Goal: Navigation & Orientation: Find specific page/section

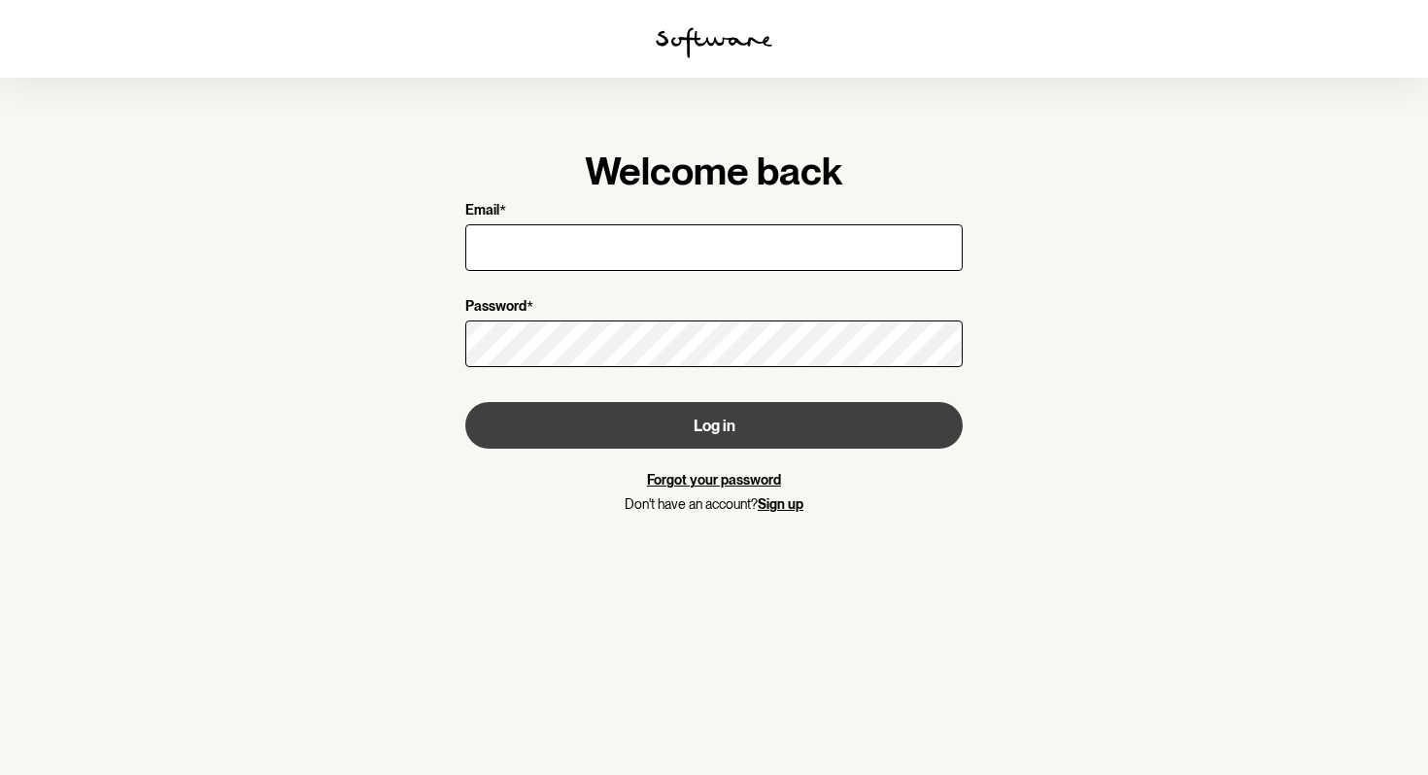
type input "[PERSON_NAME][EMAIL_ADDRESS][PERSON_NAME][DOMAIN_NAME]"
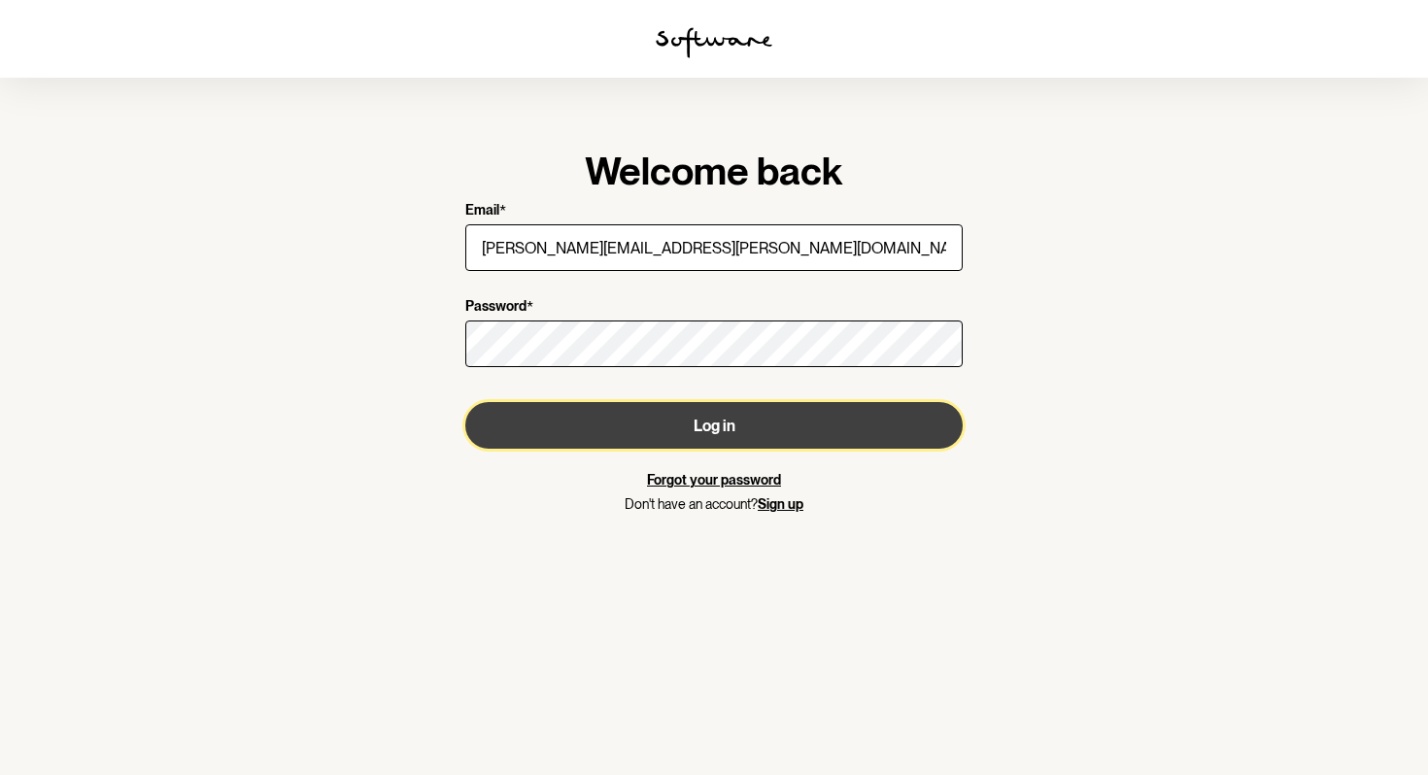
click at [614, 438] on button "Log in" at bounding box center [713, 425] width 497 height 47
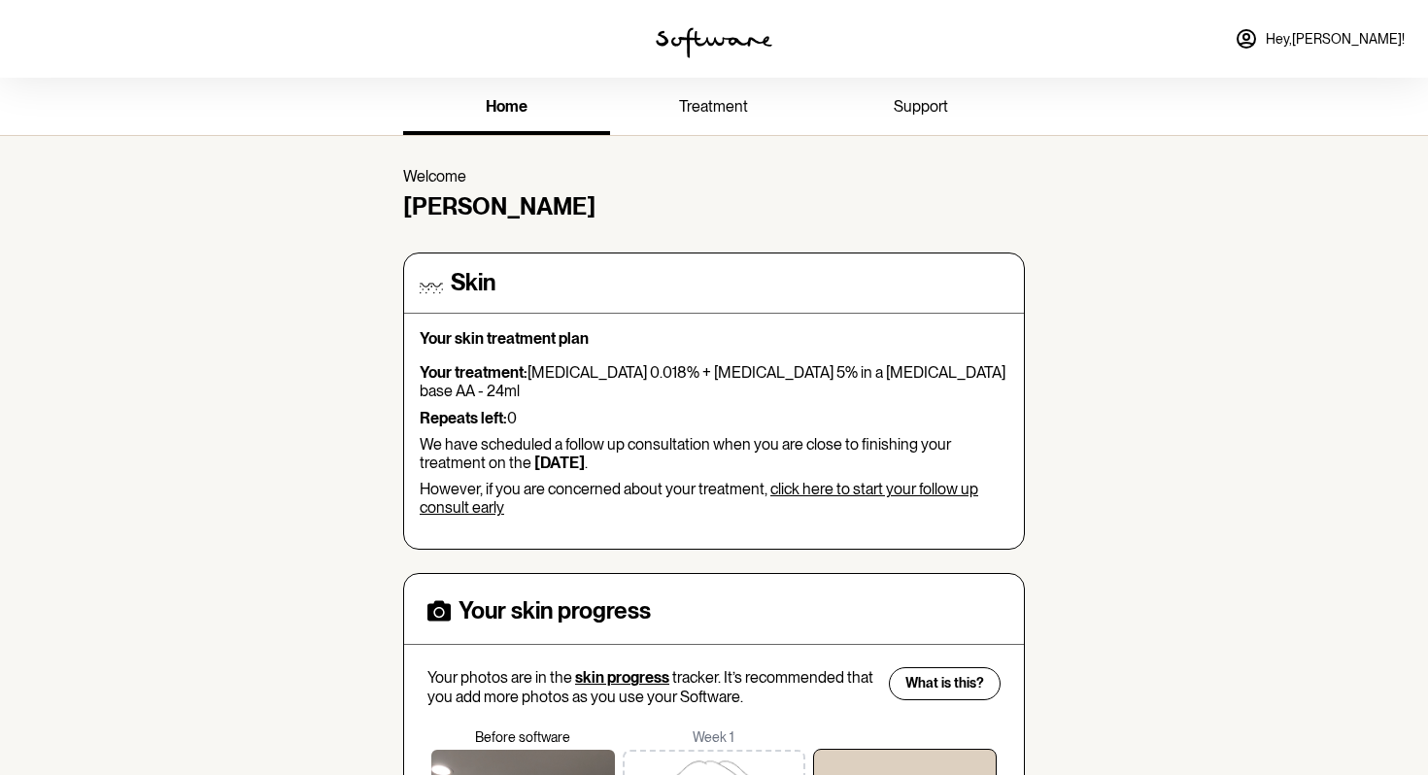
click at [731, 103] on span "treatment" at bounding box center [713, 106] width 69 height 18
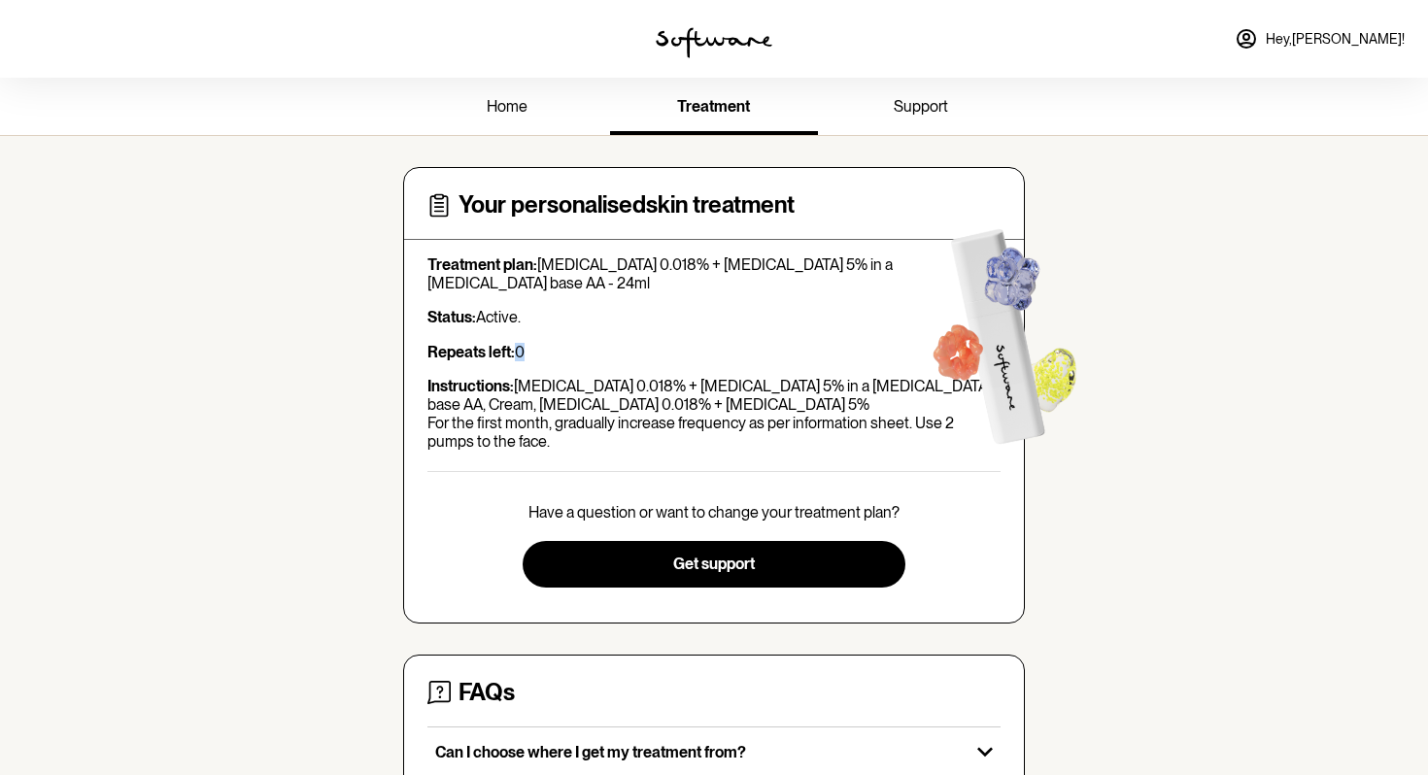
drag, startPoint x: 514, startPoint y: 344, endPoint x: 545, endPoint y: 353, distance: 32.3
click at [545, 353] on p "Repeats left: 0" at bounding box center [713, 352] width 573 height 18
click at [890, 104] on link "support" at bounding box center [921, 108] width 207 height 53
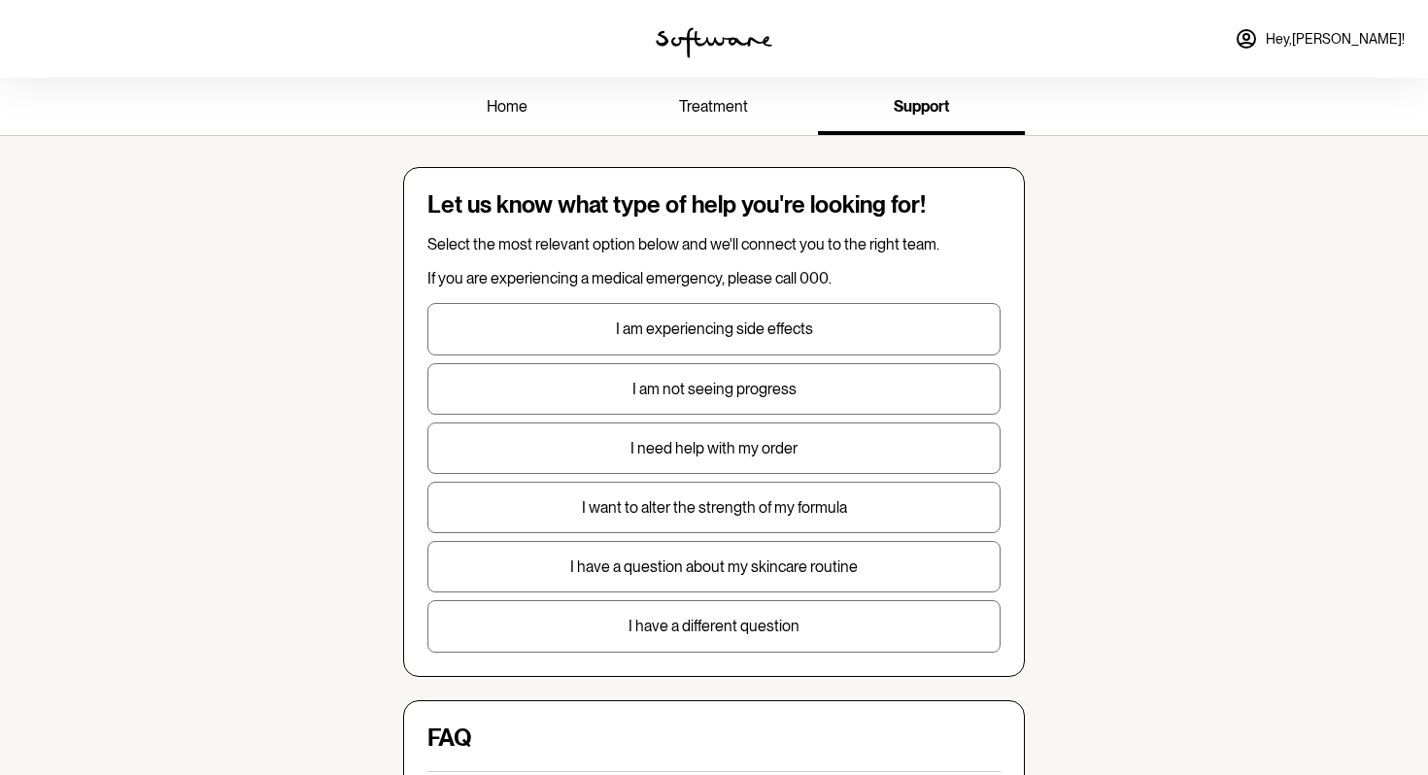
click at [721, 132] on link "treatment" at bounding box center [713, 108] width 207 height 53
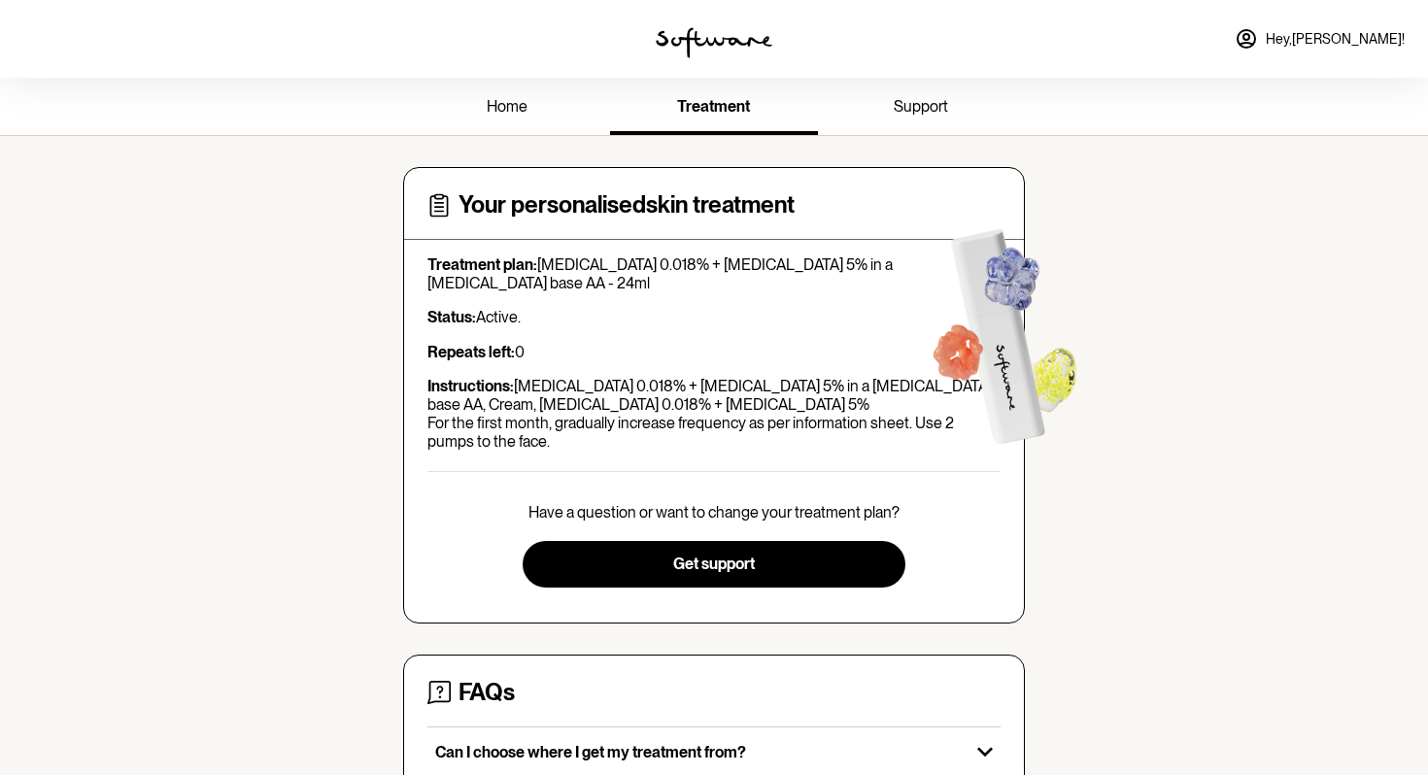
click at [517, 126] on link "home" at bounding box center [506, 108] width 207 height 53
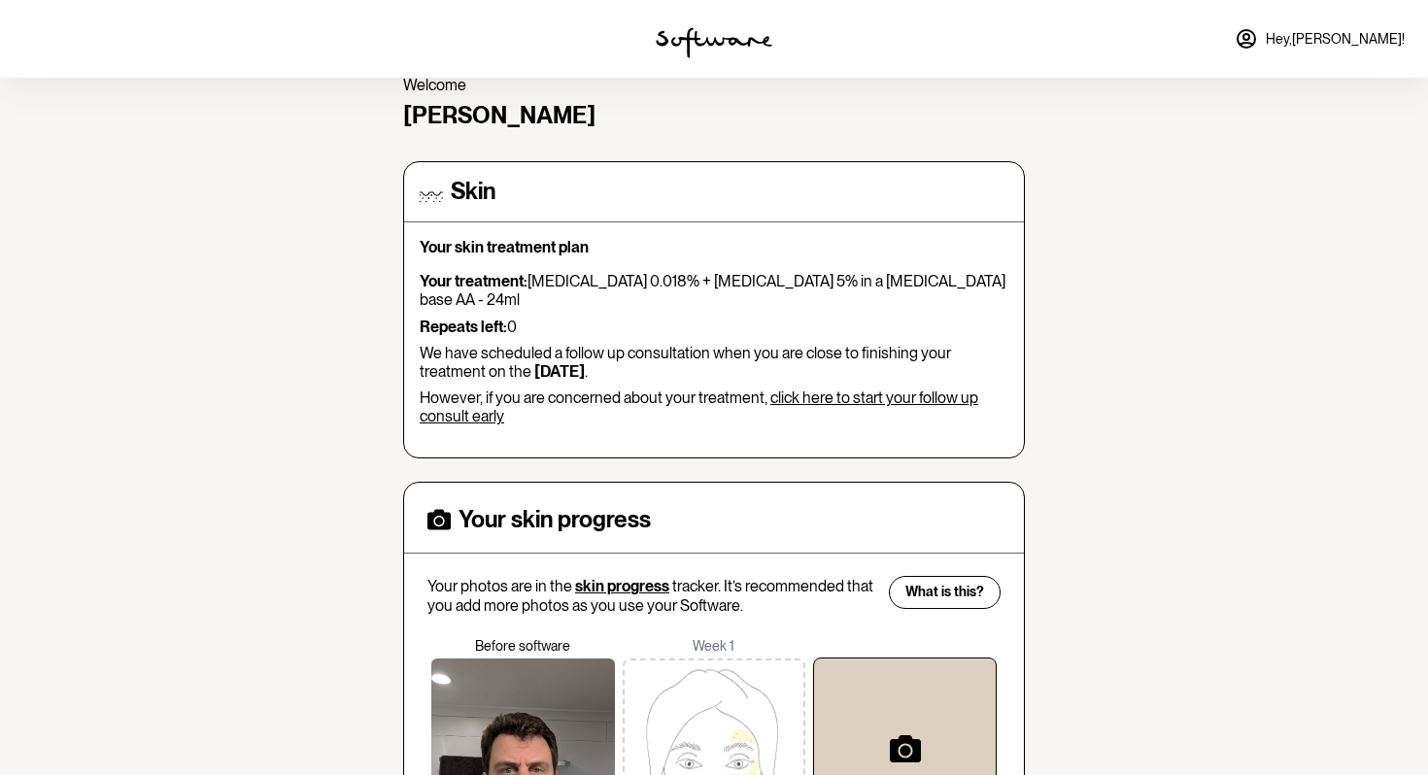
scroll to position [107, 0]
